Goal: Task Accomplishment & Management: Use online tool/utility

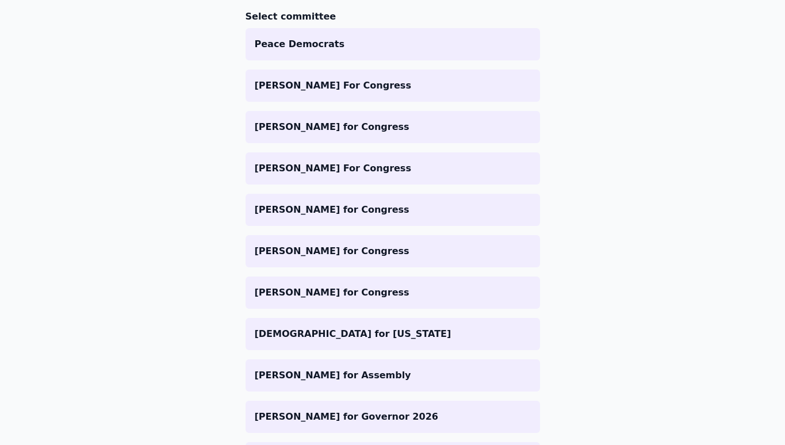
scroll to position [129, 0]
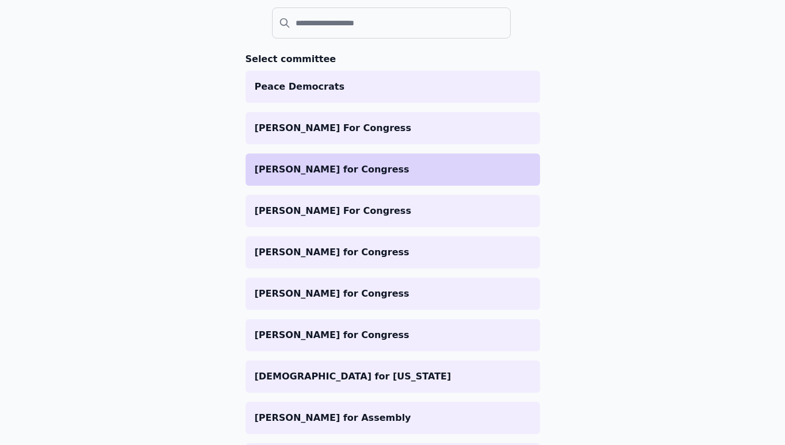
click at [333, 173] on p "[PERSON_NAME] for Congress" at bounding box center [393, 170] width 276 height 14
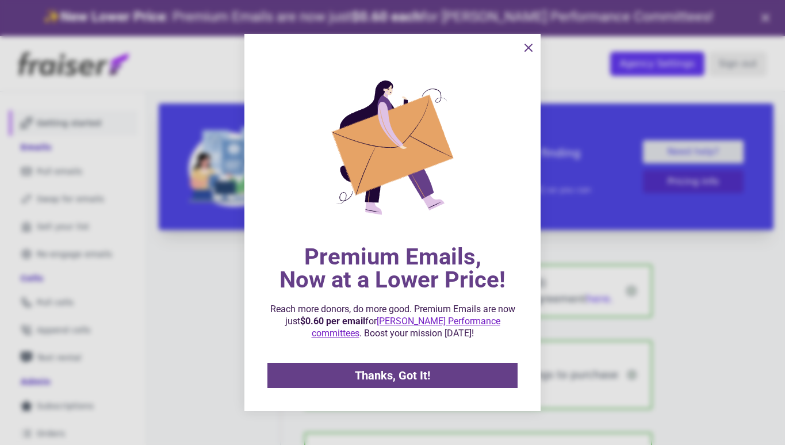
click at [527, 52] on icon "information" at bounding box center [529, 48] width 14 height 14
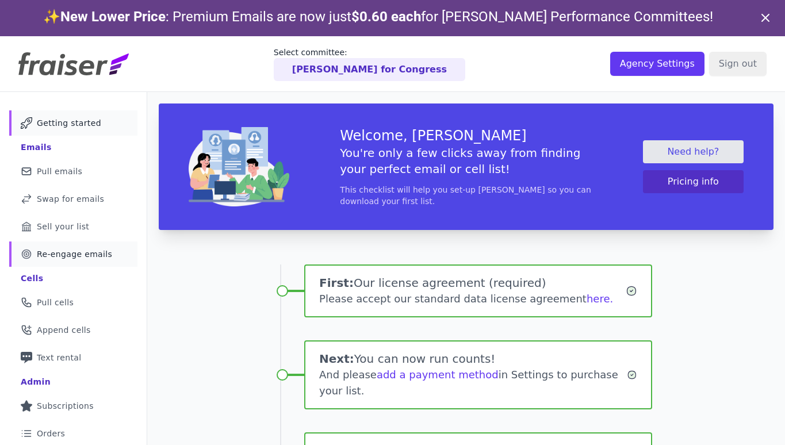
click at [63, 249] on span "Re-engage emails" at bounding box center [74, 255] width 75 height 12
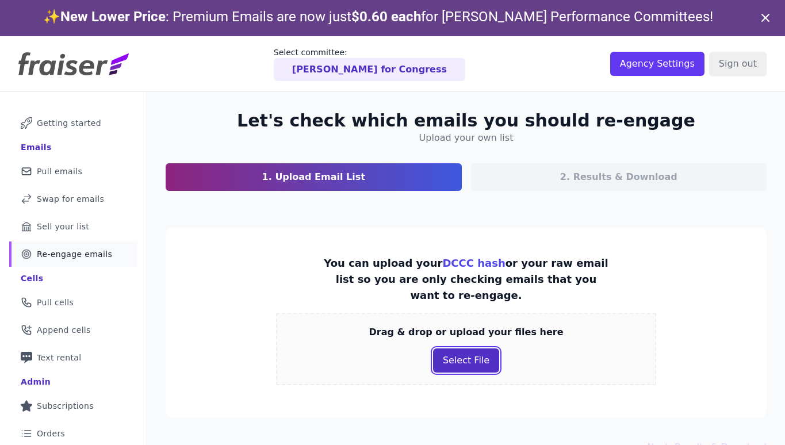
click at [470, 349] on button "Select File" at bounding box center [466, 361] width 66 height 24
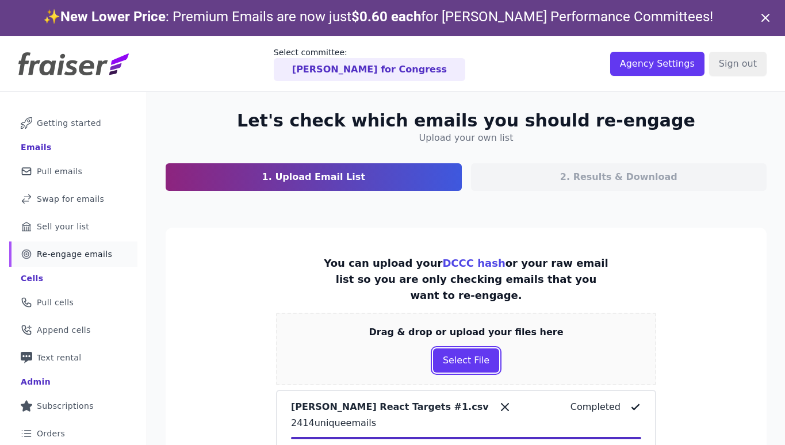
scroll to position [75, 0]
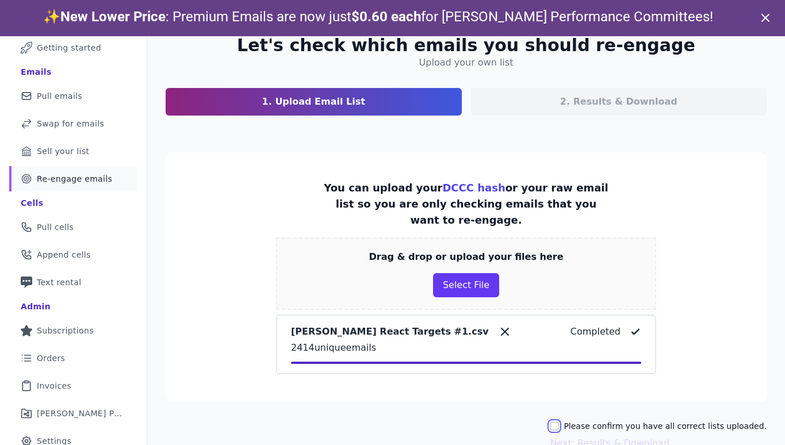
click at [559, 422] on input "Please confirm you have all correct lists uploaded." at bounding box center [554, 426] width 9 height 9
checkbox input "true"
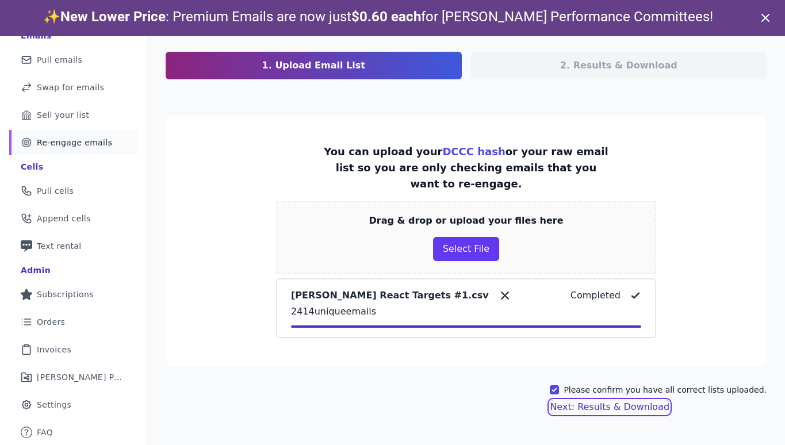
click at [651, 401] on button "Next: Results & Download" at bounding box center [610, 408] width 120 height 14
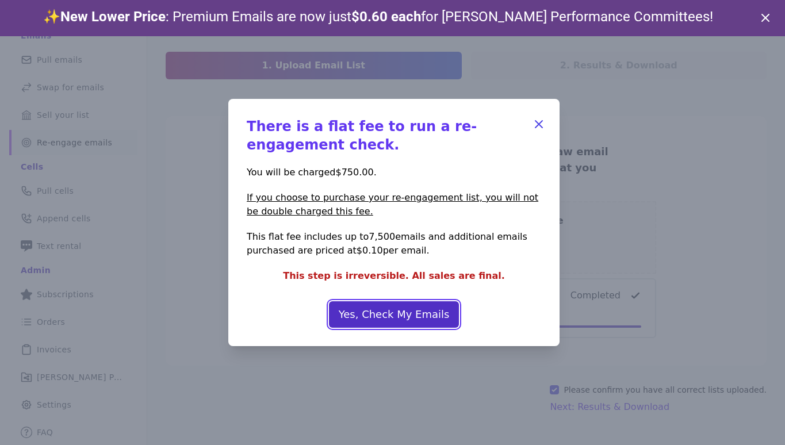
click at [424, 314] on button "Yes, Check My Emails" at bounding box center [394, 315] width 131 height 26
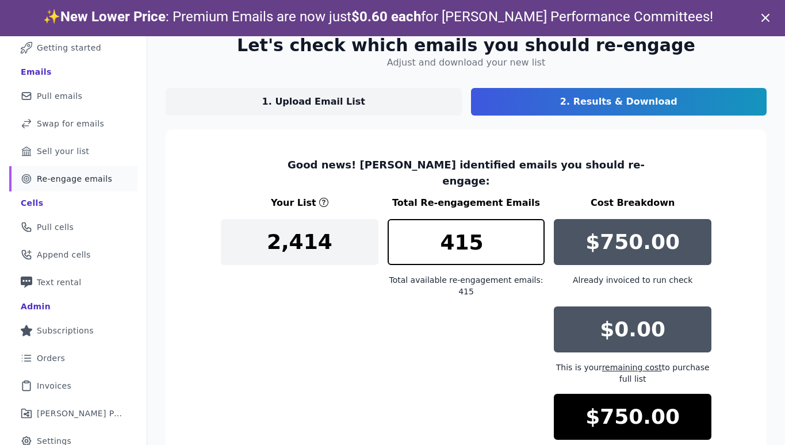
scroll to position [159, 0]
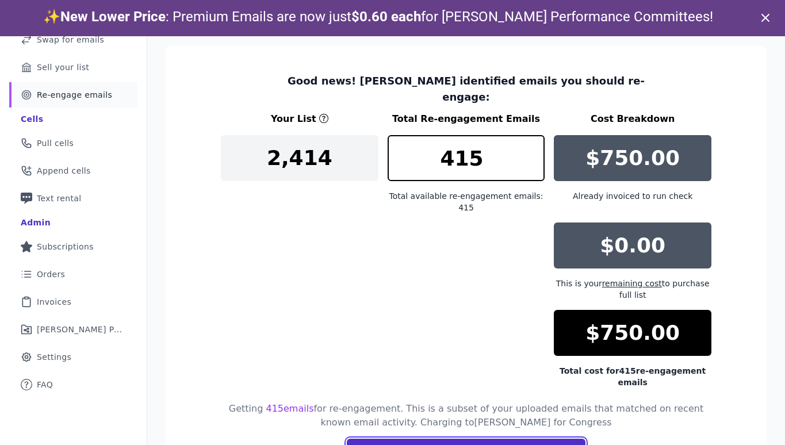
click at [511, 439] on button "Get your re-engagement list" at bounding box center [466, 451] width 239 height 24
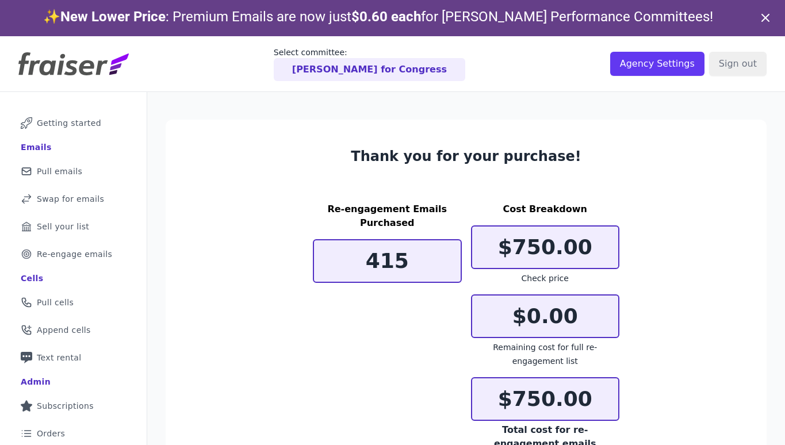
scroll to position [75, 0]
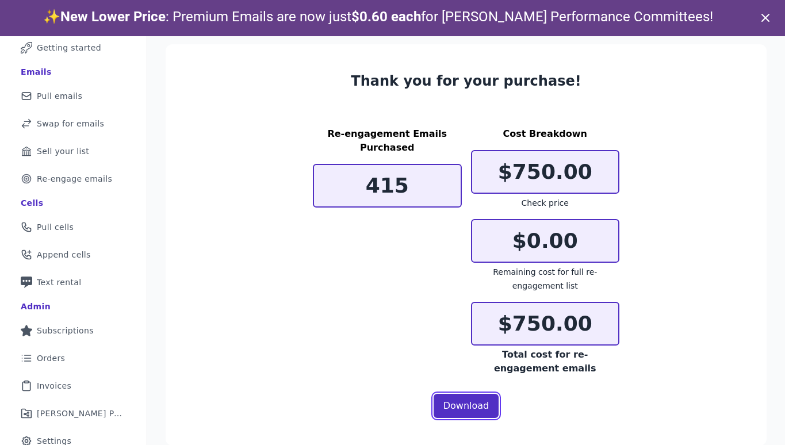
click at [464, 403] on link "Download" at bounding box center [467, 406] width 66 height 24
